Goal: Task Accomplishment & Management: Use online tool/utility

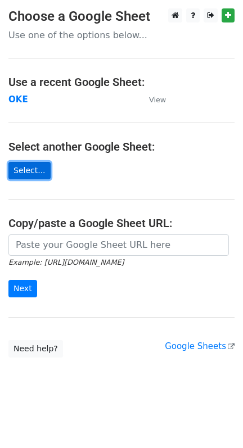
click at [24, 167] on link "Select..." at bounding box center [29, 170] width 42 height 17
click at [17, 101] on strong "OKE" at bounding box center [18, 99] width 20 height 10
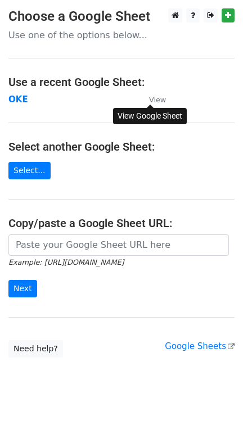
click at [151, 97] on small "View" at bounding box center [157, 100] width 17 height 8
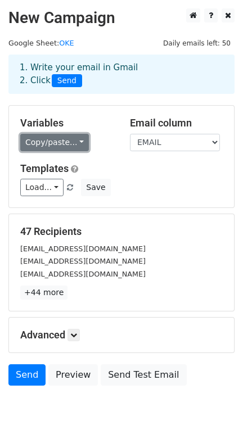
click at [77, 141] on link "Copy/paste..." at bounding box center [54, 142] width 69 height 17
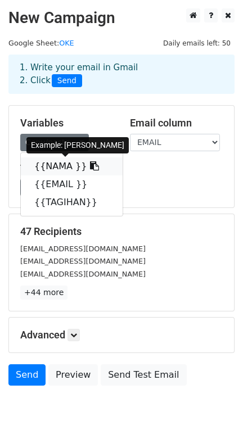
click at [90, 167] on icon at bounding box center [94, 165] width 9 height 9
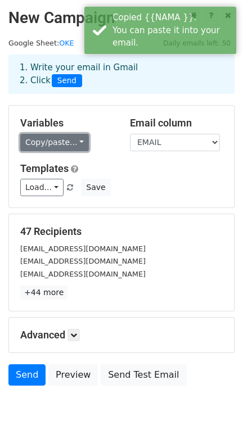
click at [68, 145] on link "Copy/paste..." at bounding box center [54, 142] width 69 height 17
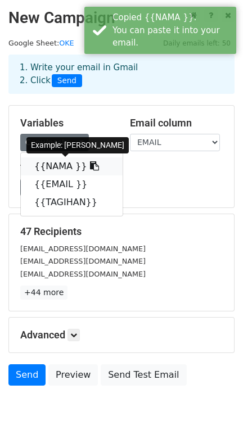
click at [38, 167] on link "{{NAMA }}" at bounding box center [72, 166] width 102 height 18
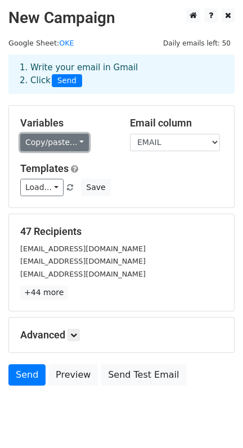
click at [67, 141] on link "Copy/paste..." at bounding box center [54, 142] width 69 height 17
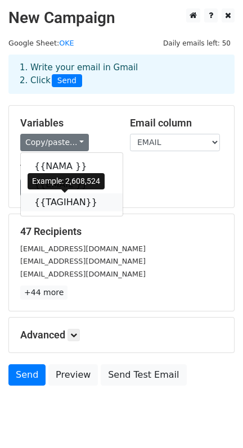
click at [100, 199] on icon at bounding box center [104, 201] width 9 height 9
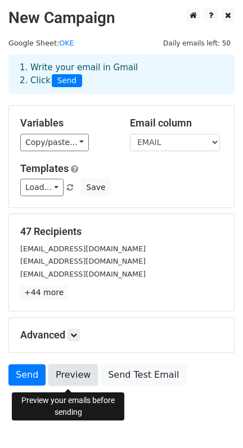
click at [57, 378] on link "Preview" at bounding box center [72, 374] width 49 height 21
click at [64, 377] on link "Preview" at bounding box center [72, 374] width 49 height 21
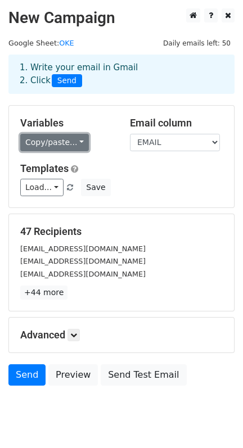
click at [79, 149] on link "Copy/paste..." at bounding box center [54, 142] width 69 height 17
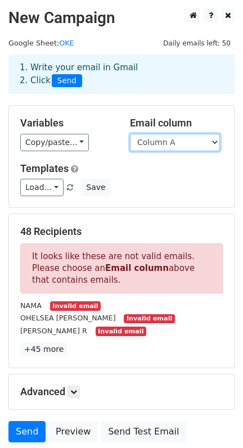
click at [213, 142] on select "Column A Column B Column C" at bounding box center [175, 142] width 90 height 17
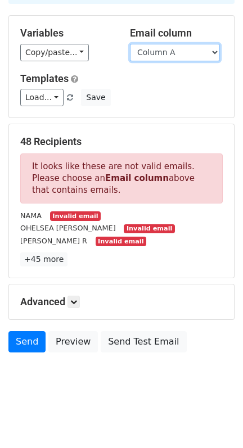
scroll to position [93, 0]
click at [70, 291] on div "Advanced Tracking Track Opens UTM Codes Track Clicks Filters Only include sprea…" at bounding box center [121, 302] width 225 height 35
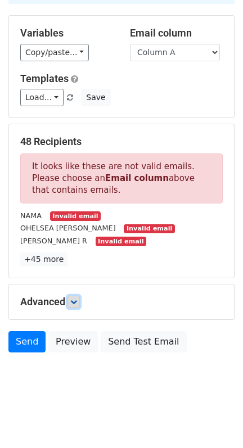
click at [71, 296] on link at bounding box center [73, 302] width 12 height 12
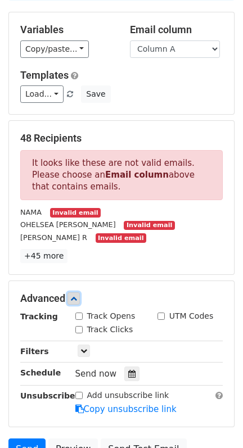
click at [71, 295] on link at bounding box center [73, 298] width 12 height 12
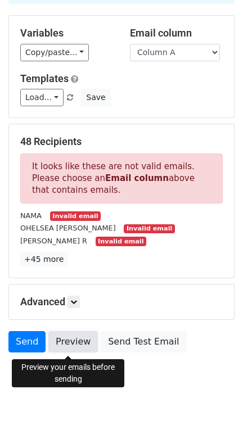
click at [80, 342] on link "Preview" at bounding box center [72, 341] width 49 height 21
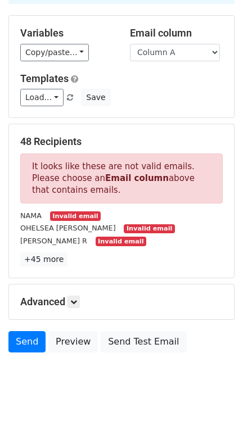
click at [80, 214] on small "Invalid email" at bounding box center [75, 216] width 51 height 10
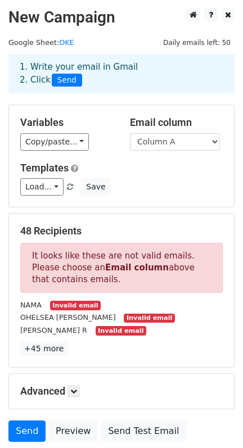
scroll to position [0, 0]
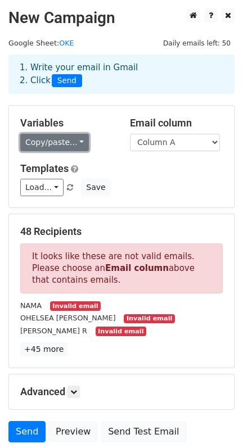
click at [67, 145] on link "Copy/paste..." at bounding box center [54, 142] width 69 height 17
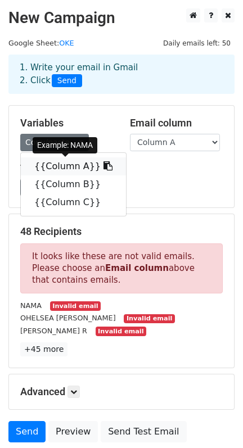
click at [103, 165] on icon at bounding box center [107, 165] width 9 height 9
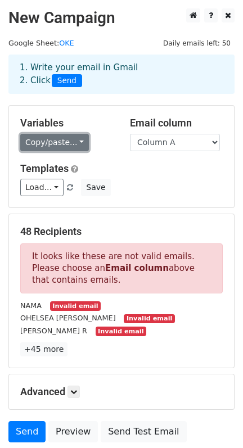
click at [73, 142] on link "Copy/paste..." at bounding box center [54, 142] width 69 height 17
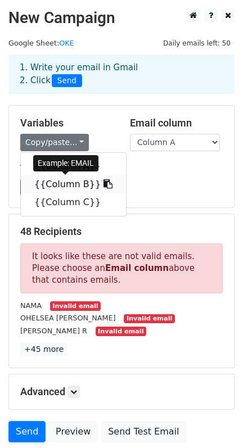
click at [62, 186] on link "{{Column B}}" at bounding box center [73, 184] width 105 height 18
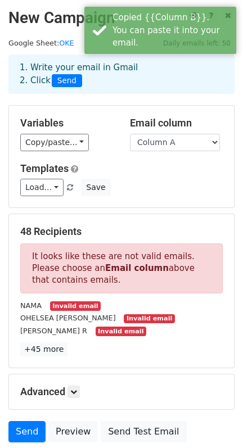
click at [82, 143] on div "Copy/paste... {{Column A}} {{Column B}} {{Column C}}" at bounding box center [66, 142] width 93 height 17
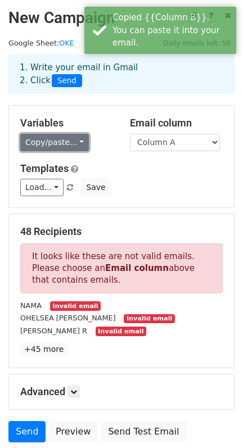
click at [78, 142] on link "Copy/paste..." at bounding box center [54, 142] width 69 height 17
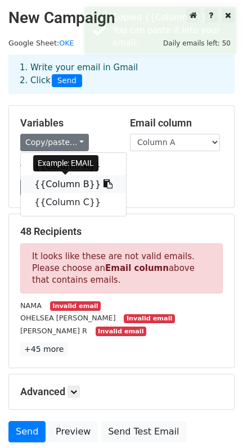
click at [103, 183] on icon at bounding box center [107, 183] width 9 height 9
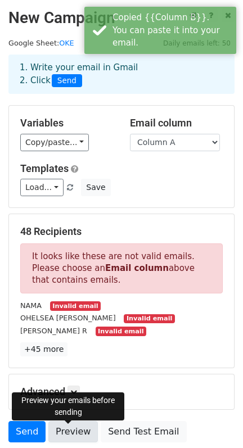
click at [62, 434] on link "Preview" at bounding box center [72, 431] width 49 height 21
